Goal: Find specific page/section: Find specific page/section

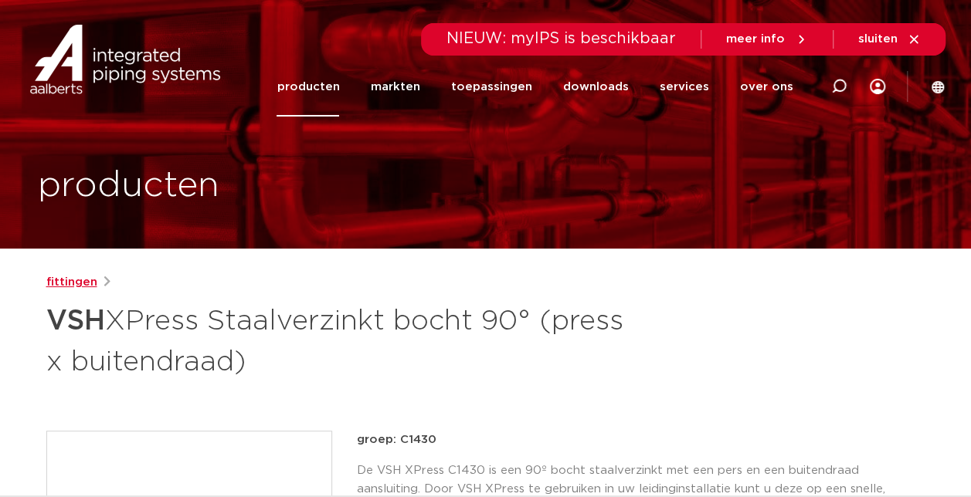
click at [80, 273] on link "fittingen" at bounding box center [71, 282] width 51 height 19
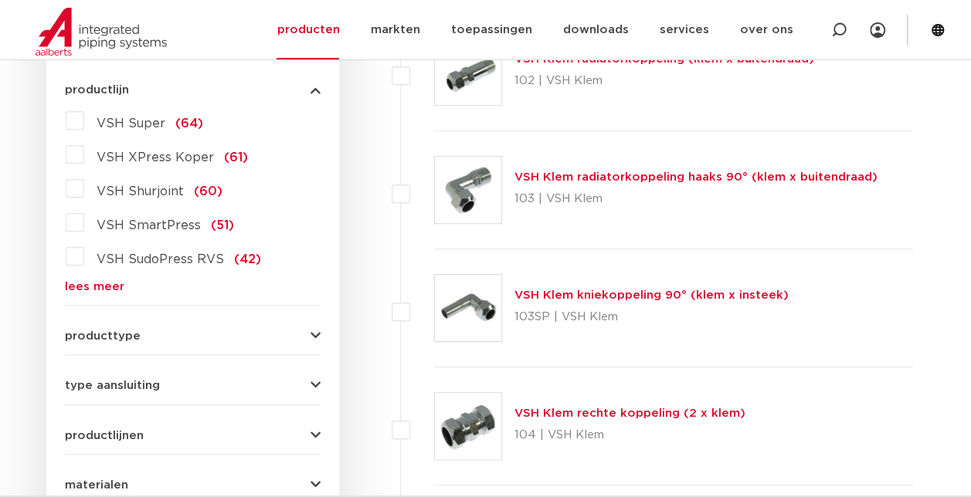
scroll to position [430, 0]
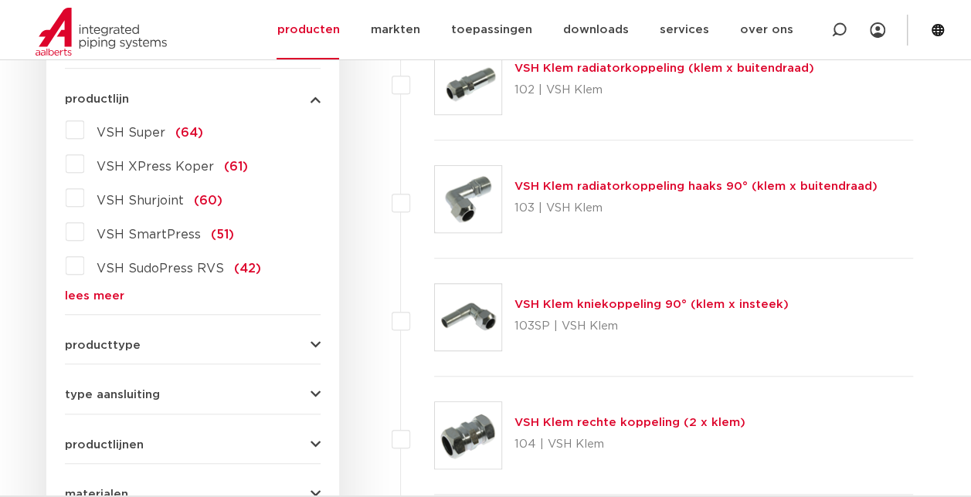
click at [76, 287] on div "VSH Super (64) VSH XPress Koper (61) VSH Shurjoint (60) VSH SmartPress (51) VSH…" at bounding box center [193, 209] width 256 height 185
click at [84, 298] on link "lees meer" at bounding box center [193, 296] width 256 height 12
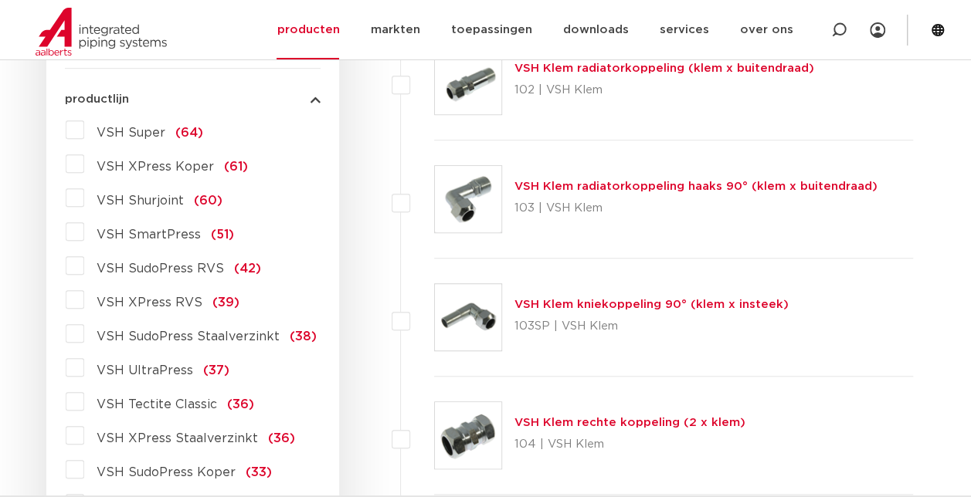
click at [85, 429] on label "VSH XPress Staalverzinkt (36)" at bounding box center [189, 435] width 211 height 25
click at [0, 0] on input "VSH XPress Staalverzinkt (36)" at bounding box center [0, 0] width 0 height 0
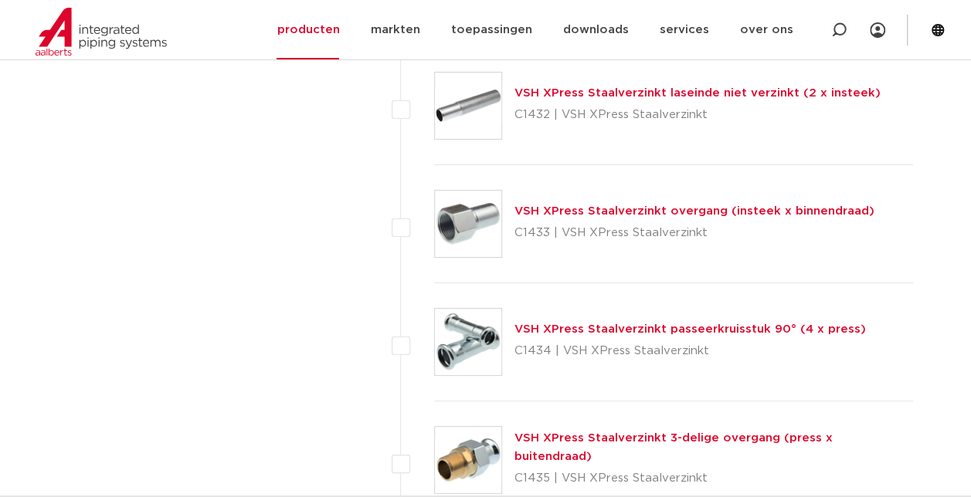
scroll to position [2843, 0]
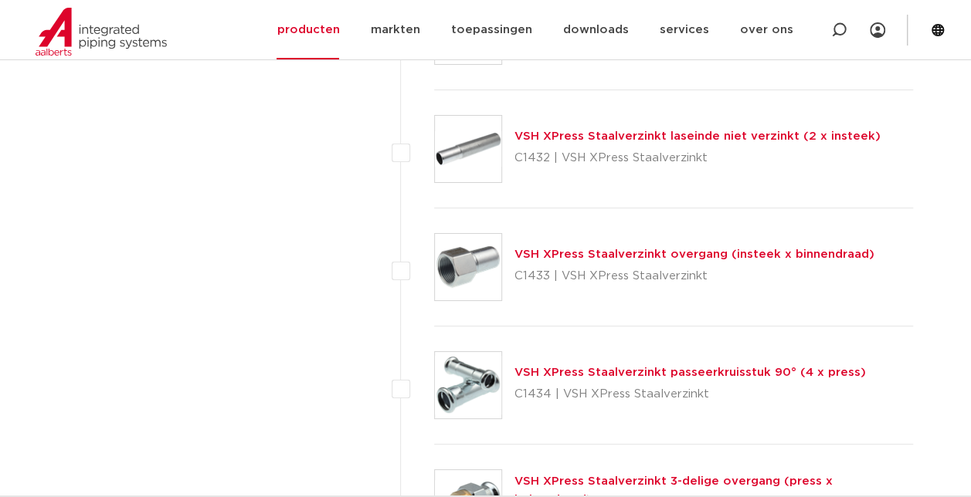
click at [747, 251] on link "VSH XPress Staalverzinkt overgang (insteek x binnendraad)" at bounding box center [694, 255] width 360 height 12
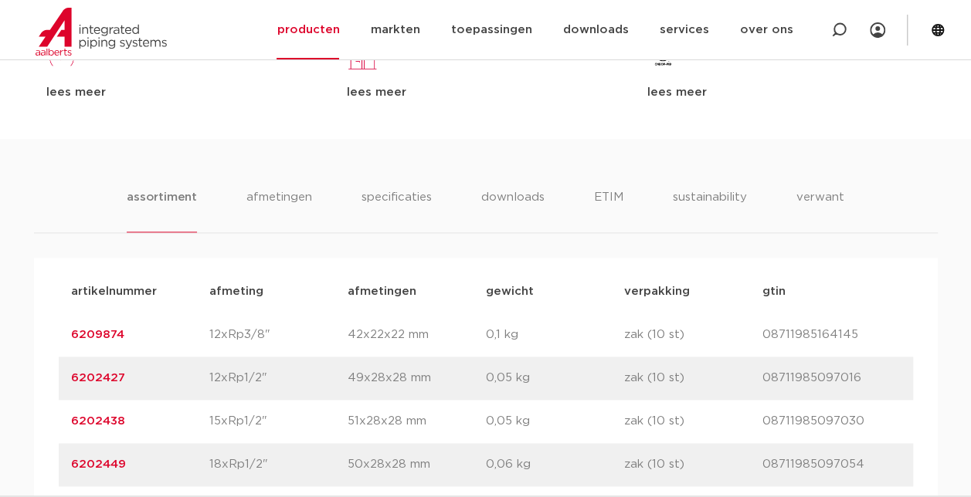
scroll to position [741, 0]
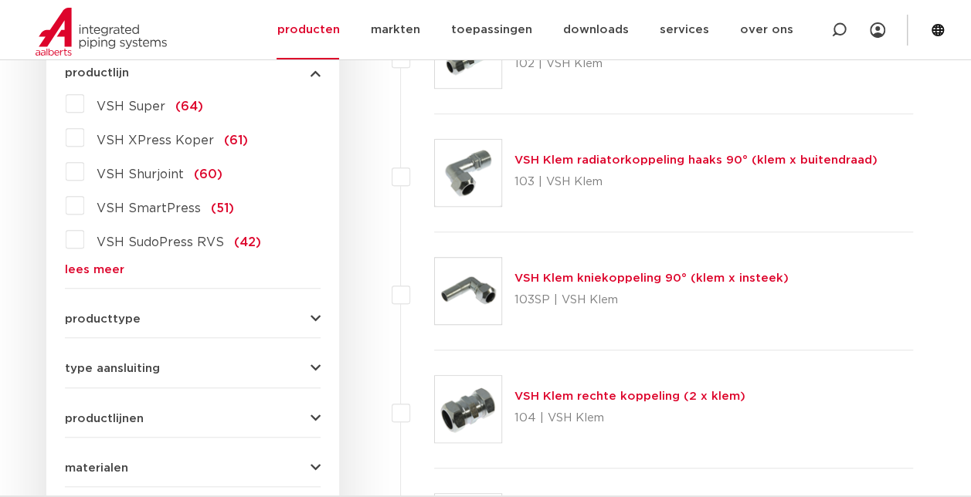
scroll to position [438, 0]
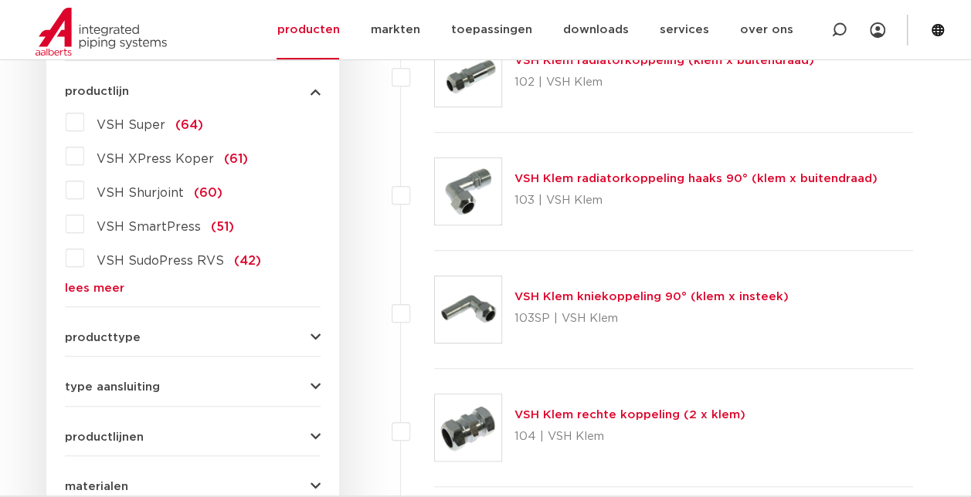
drag, startPoint x: 89, startPoint y: 280, endPoint x: 86, endPoint y: 289, distance: 9.6
click at [86, 289] on div "VSH Super (64) VSH XPress Koper (61) VSH Shurjoint (60) VSH SmartPress (51) VSH…" at bounding box center [193, 202] width 256 height 185
click at [86, 289] on link "lees meer" at bounding box center [193, 289] width 256 height 12
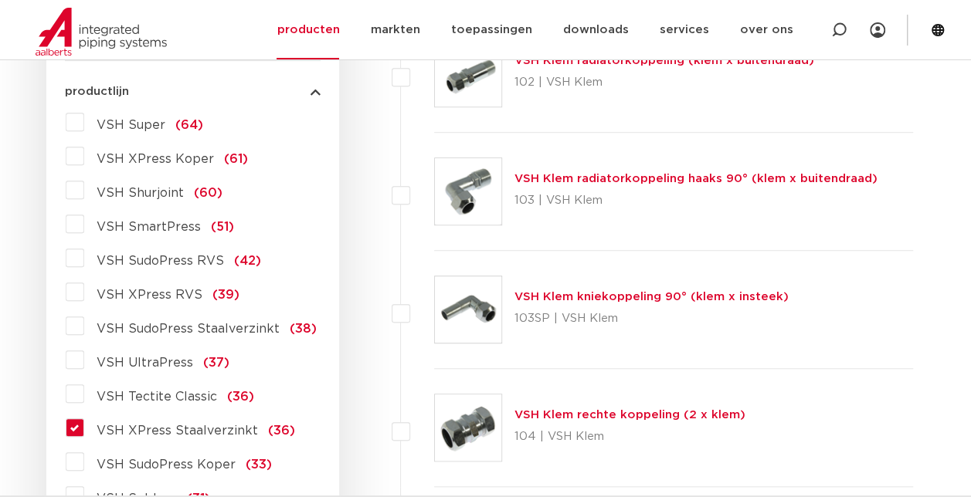
click at [84, 432] on label "VSH XPress Staalverzinkt (36)" at bounding box center [189, 427] width 211 height 25
click at [0, 0] on input "VSH XPress Staalverzinkt (36)" at bounding box center [0, 0] width 0 height 0
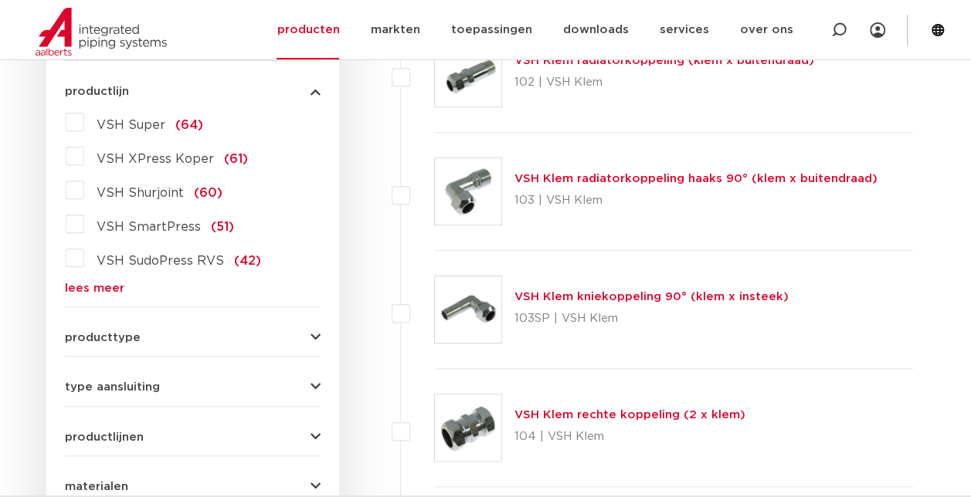
click at [102, 290] on link "lees meer" at bounding box center [193, 289] width 256 height 12
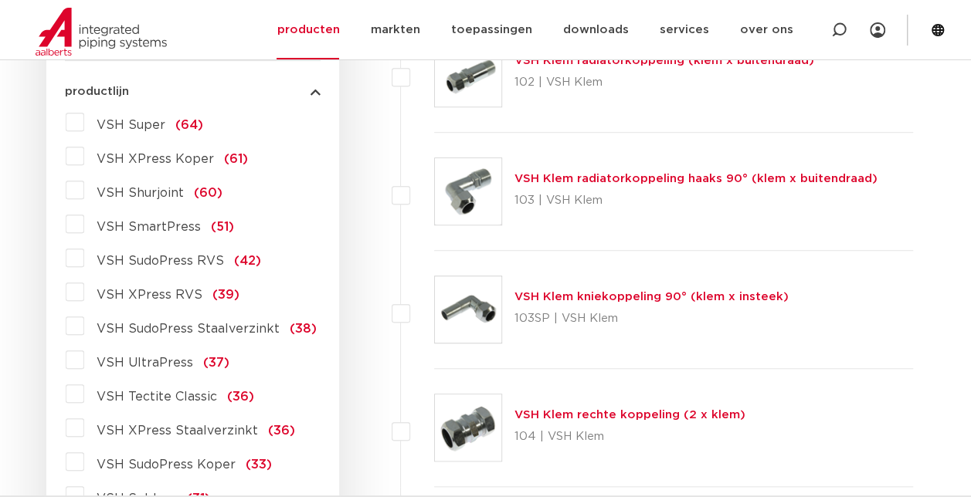
click at [84, 435] on label "VSH XPress Staalverzinkt (36)" at bounding box center [189, 427] width 211 height 25
click at [0, 0] on input "VSH XPress Staalverzinkt (36)" at bounding box center [0, 0] width 0 height 0
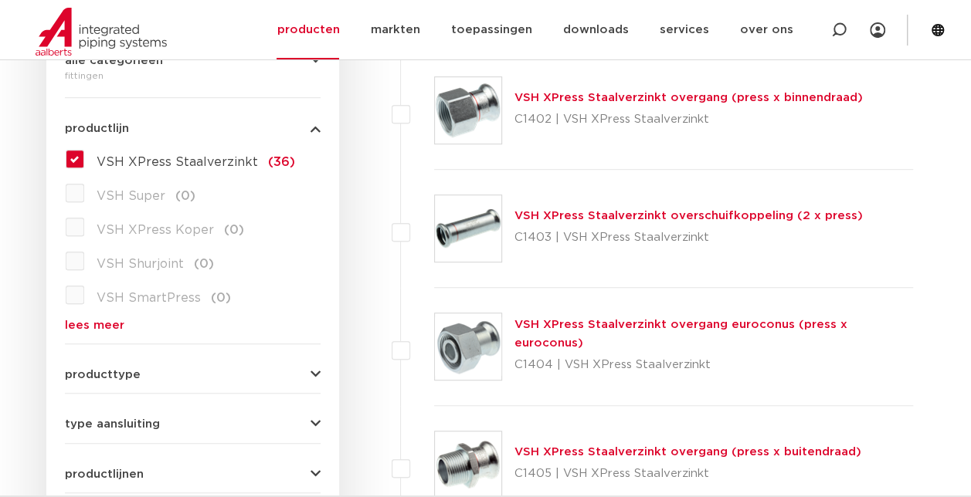
scroll to position [536, 0]
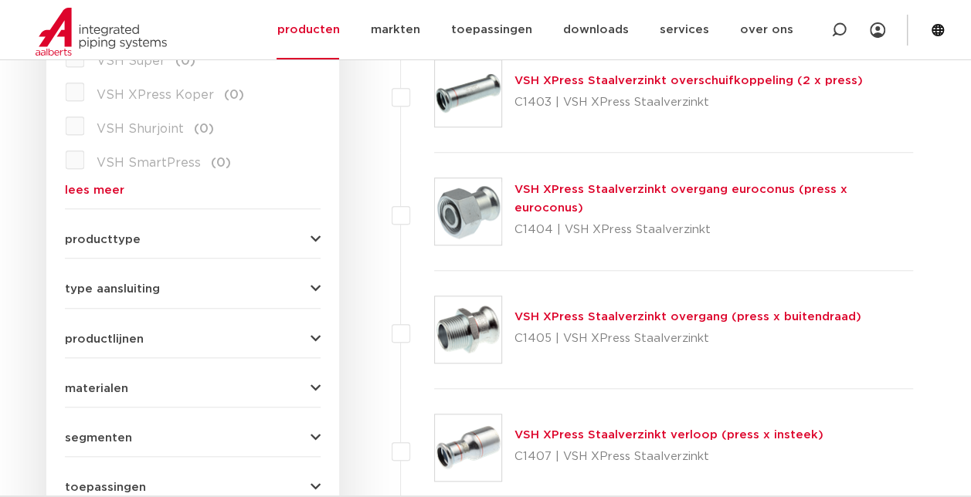
click at [624, 311] on link "VSH XPress Staalverzinkt overgang (press x buitendraad)" at bounding box center [687, 317] width 347 height 12
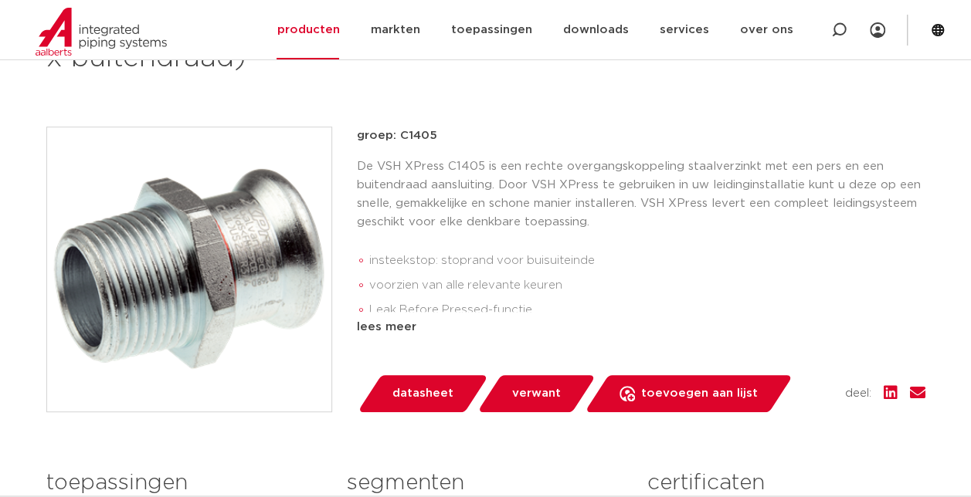
scroll to position [297, 0]
